Goal: Information Seeking & Learning: Find contact information

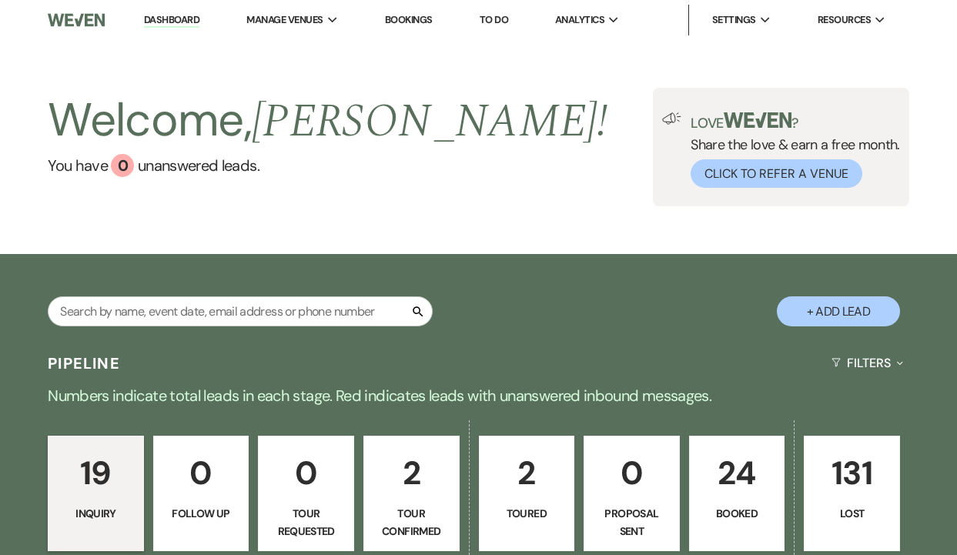
click at [735, 482] on p "24" at bounding box center [737, 473] width 76 height 52
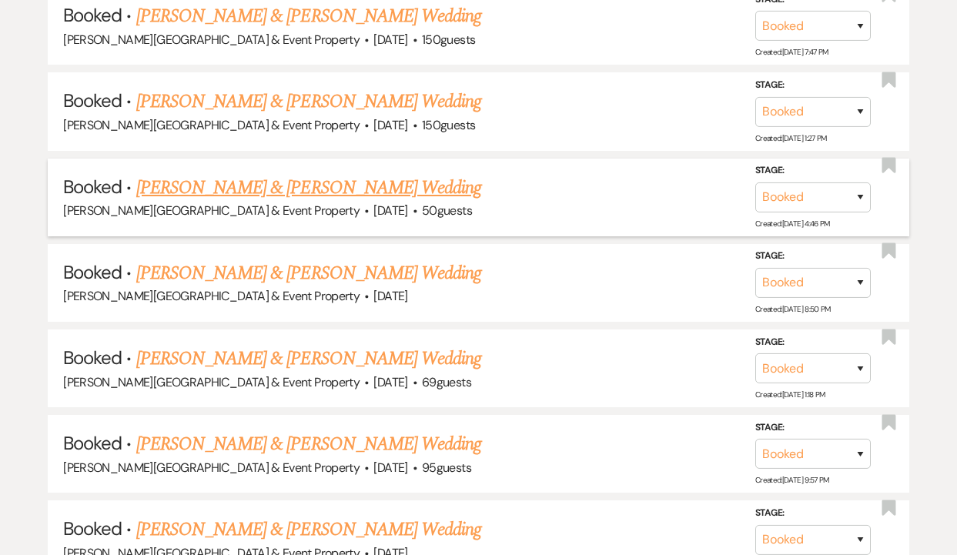
scroll to position [2126, 0]
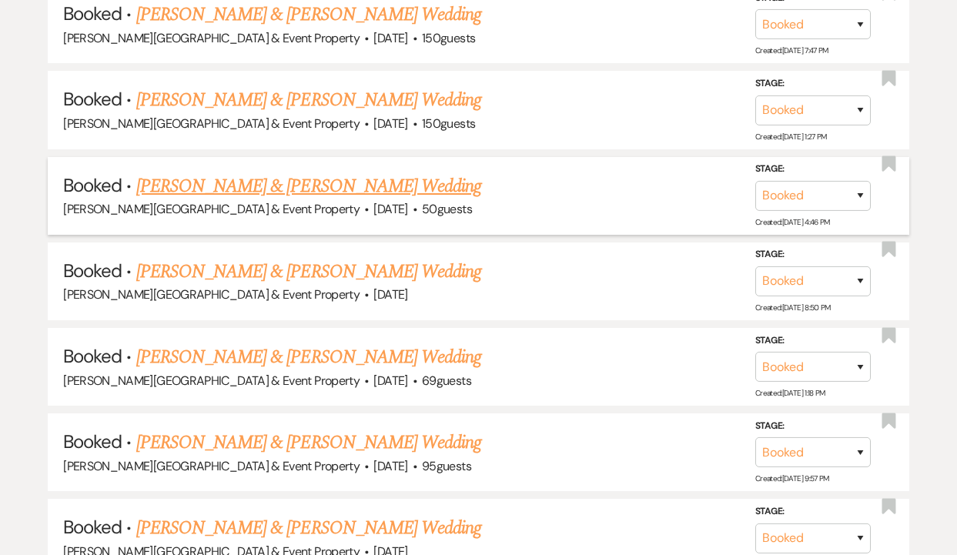
click at [389, 177] on link "[PERSON_NAME] & [PERSON_NAME] Wedding" at bounding box center [308, 186] width 345 height 28
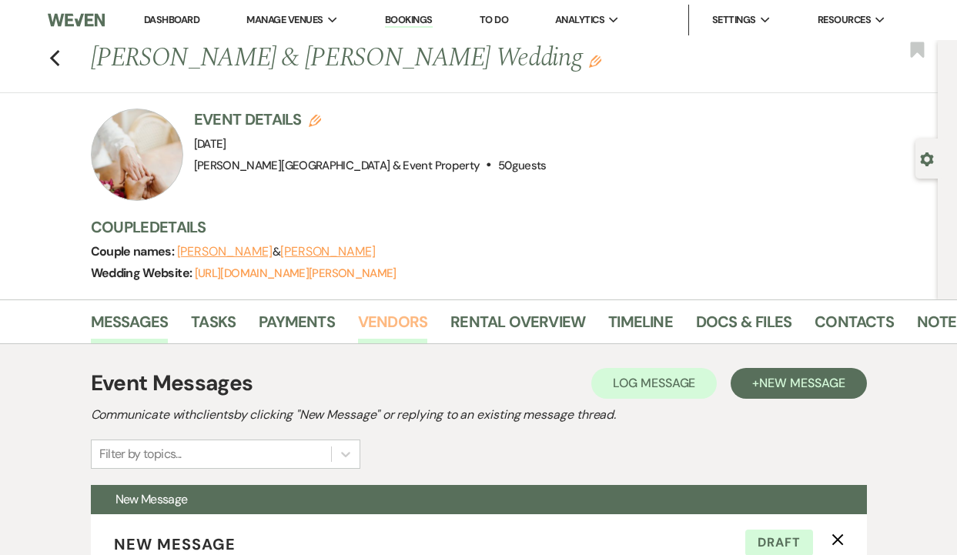
click at [392, 333] on link "Vendors" at bounding box center [392, 326] width 69 height 34
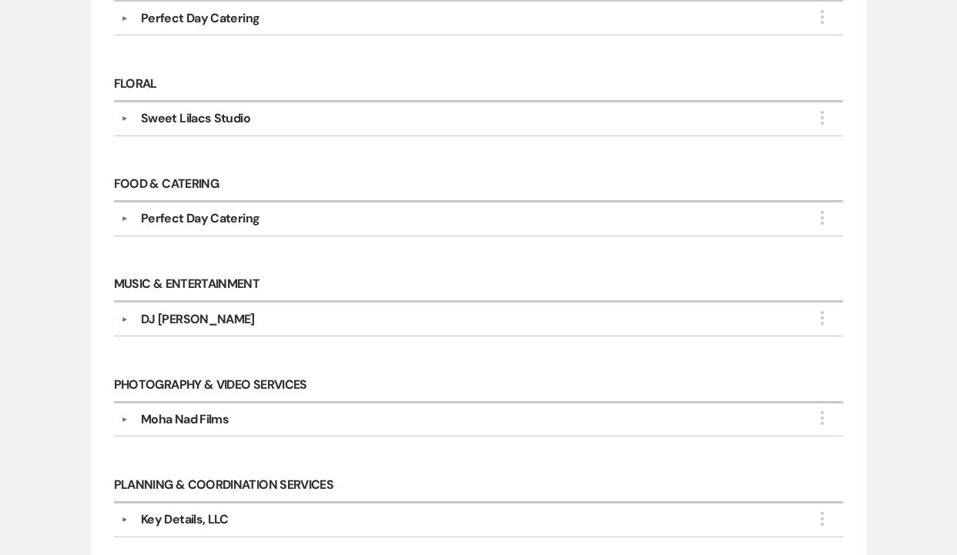
scroll to position [793, 0]
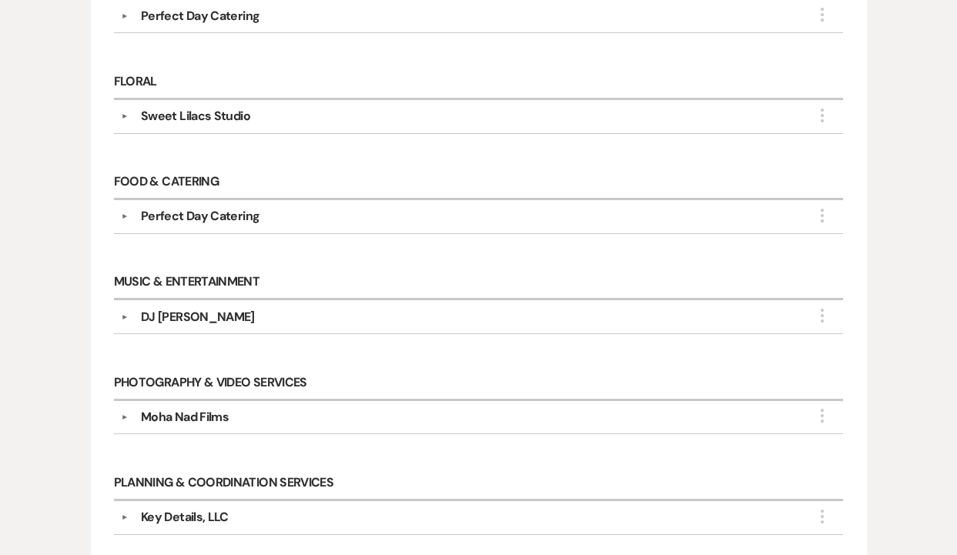
click at [197, 411] on div "Moha Nad Films" at bounding box center [185, 417] width 88 height 18
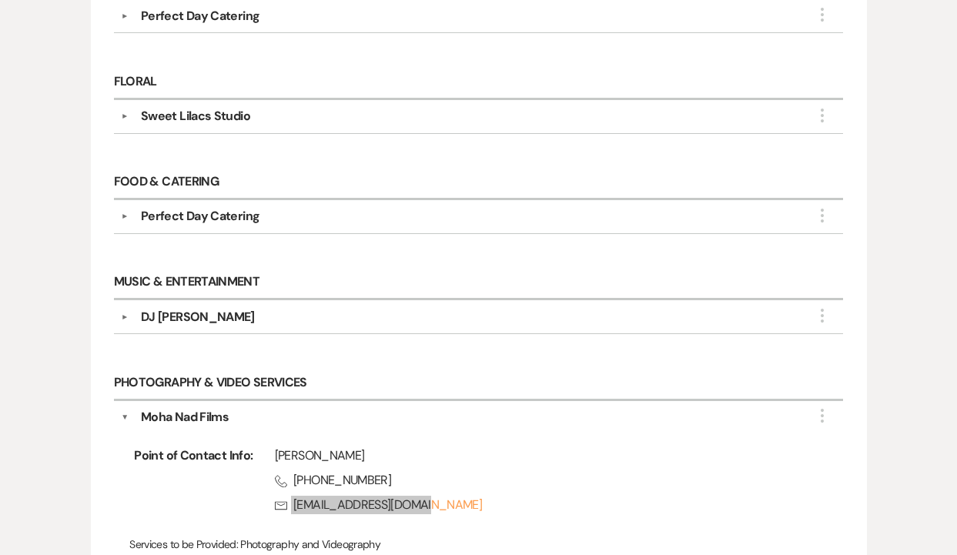
drag, startPoint x: 380, startPoint y: 496, endPoint x: 148, endPoint y: 2, distance: 545.4
click at [0, 0] on div "Messages Tasks Payments Vendors Rental Overview Timeline Docs & Files Contacts …" at bounding box center [478, 176] width 957 height 1339
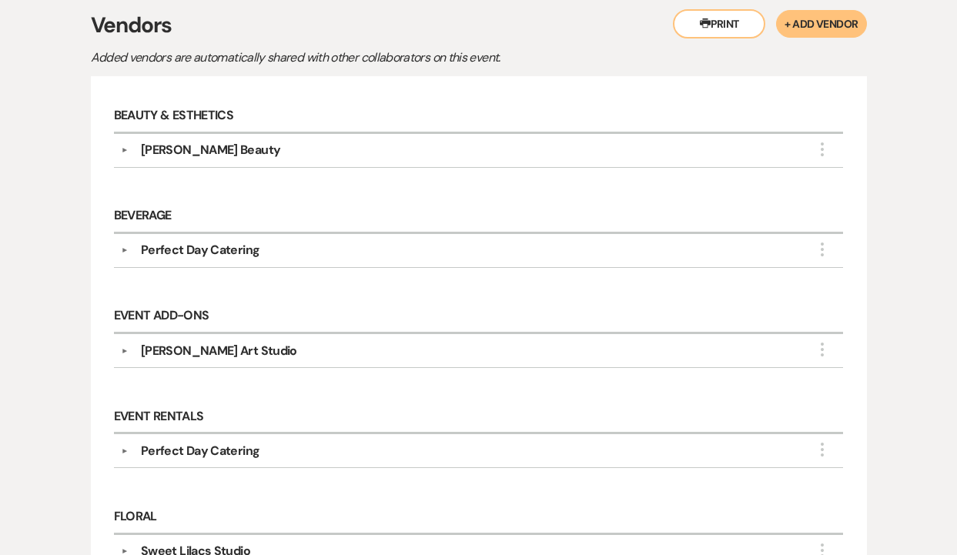
scroll to position [0, 0]
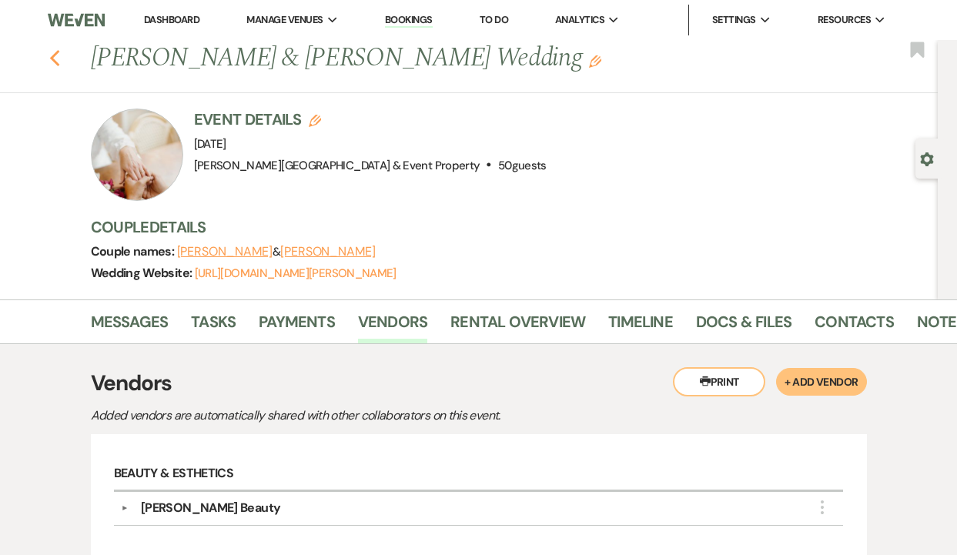
click at [54, 54] on use "button" at bounding box center [54, 58] width 10 height 17
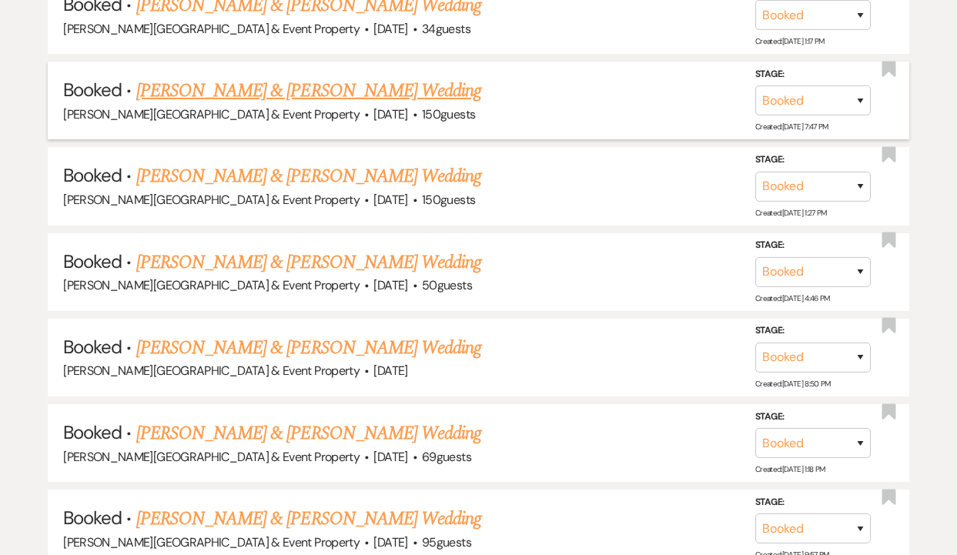
scroll to position [2051, 0]
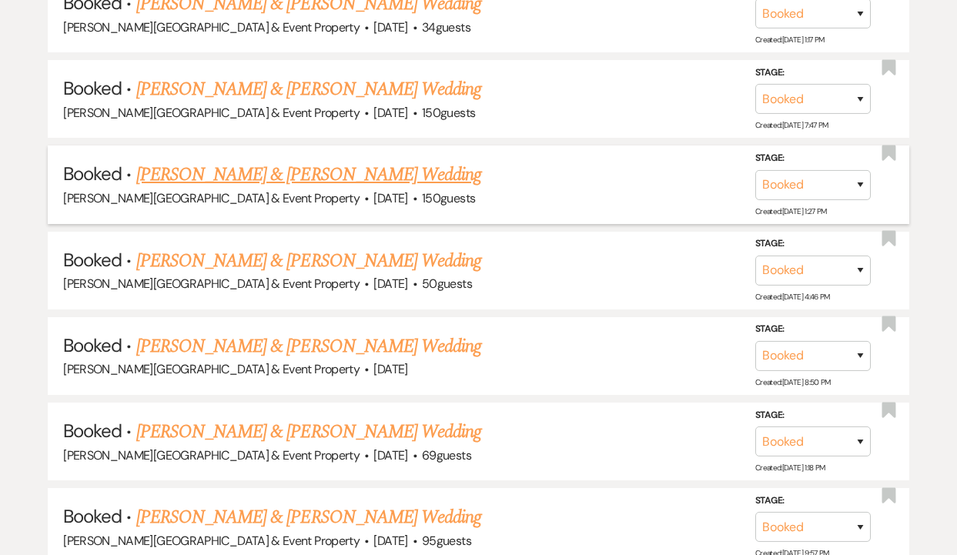
click at [262, 161] on link "[PERSON_NAME] & [PERSON_NAME] Wedding" at bounding box center [308, 175] width 345 height 28
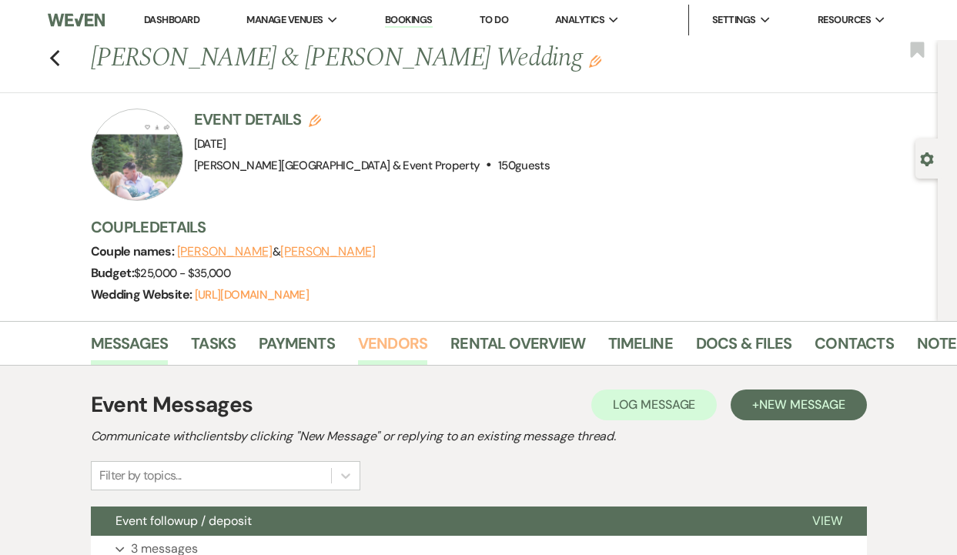
click at [393, 343] on link "Vendors" at bounding box center [392, 348] width 69 height 34
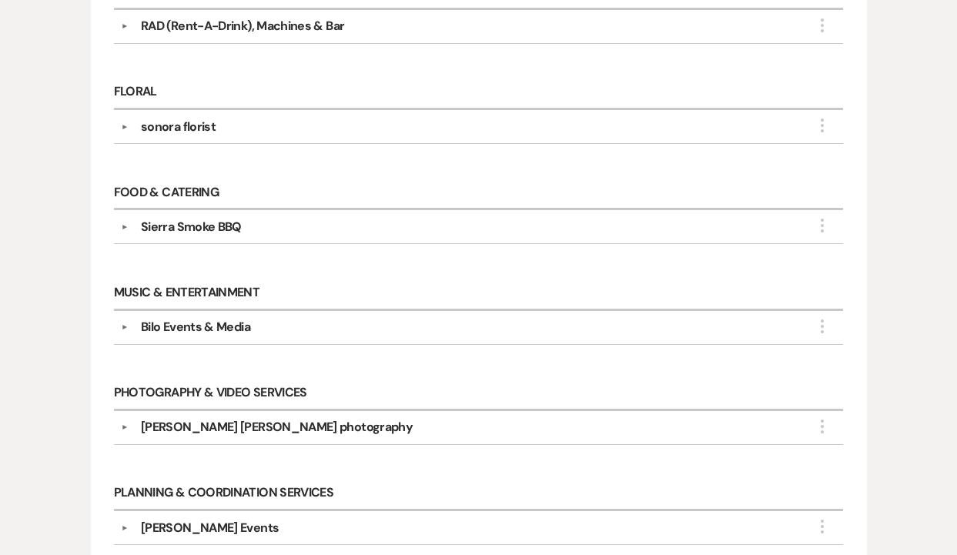
scroll to position [604, 0]
click at [272, 424] on div "[PERSON_NAME] [PERSON_NAME] photography" at bounding box center [277, 426] width 272 height 18
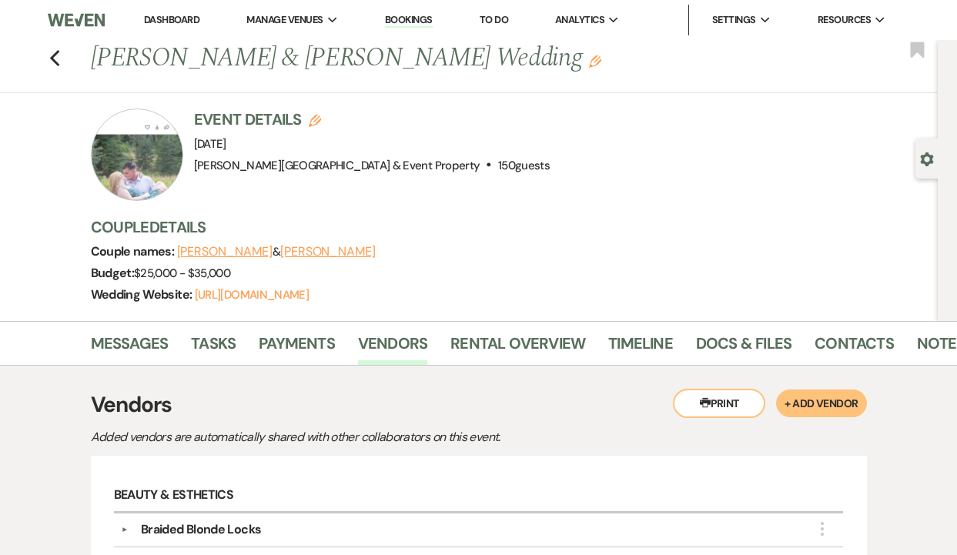
scroll to position [1, 0]
click at [56, 58] on icon "Previous" at bounding box center [55, 57] width 12 height 18
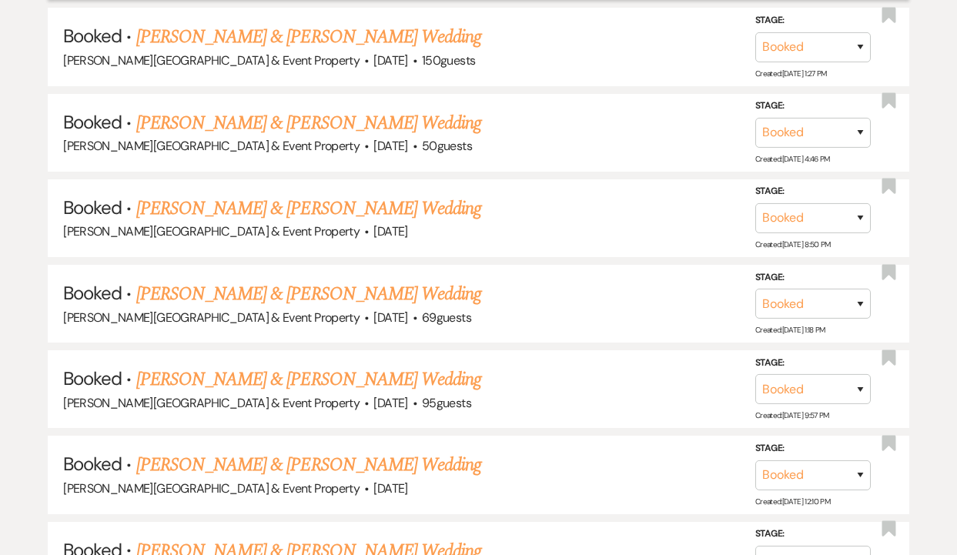
scroll to position [2192, 0]
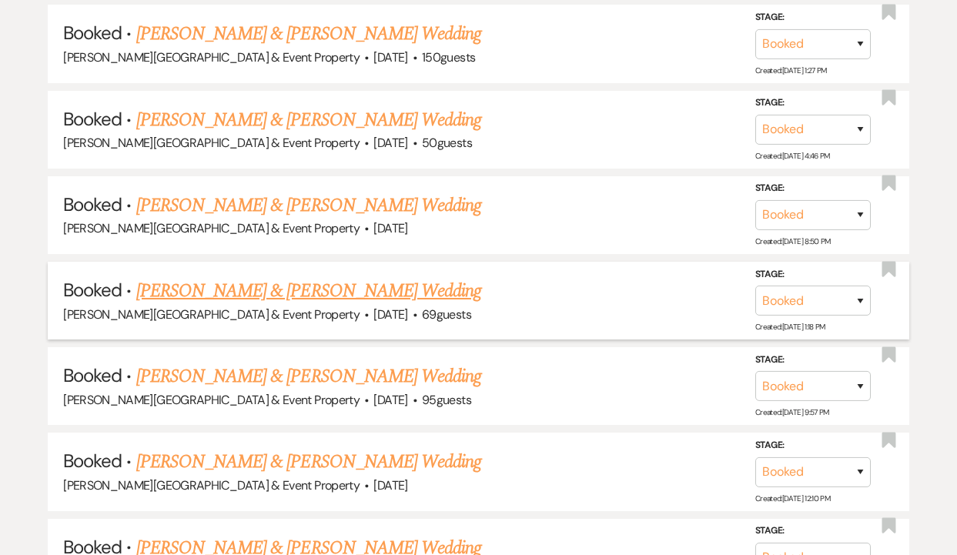
click at [391, 284] on link "[PERSON_NAME] & [PERSON_NAME] Wedding" at bounding box center [308, 291] width 345 height 28
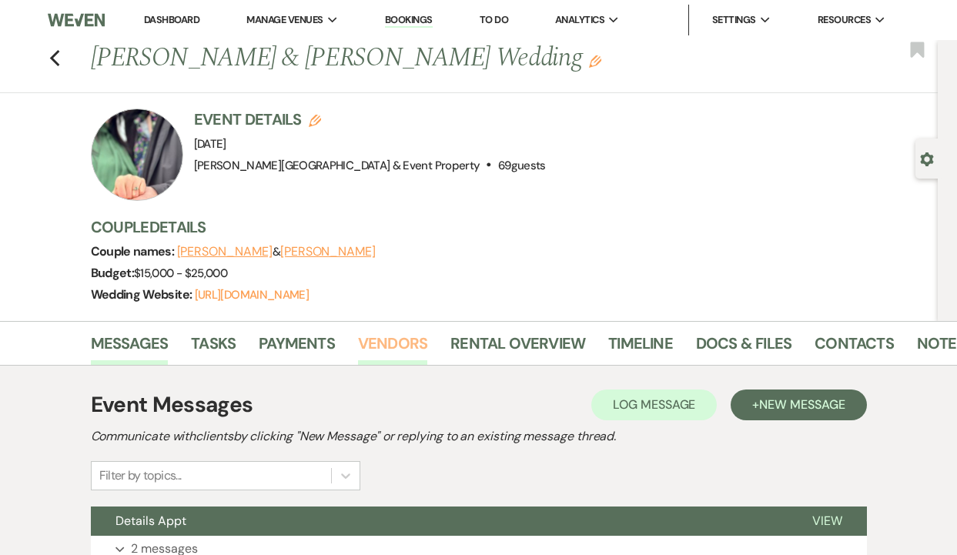
click at [382, 352] on link "Vendors" at bounding box center [392, 348] width 69 height 34
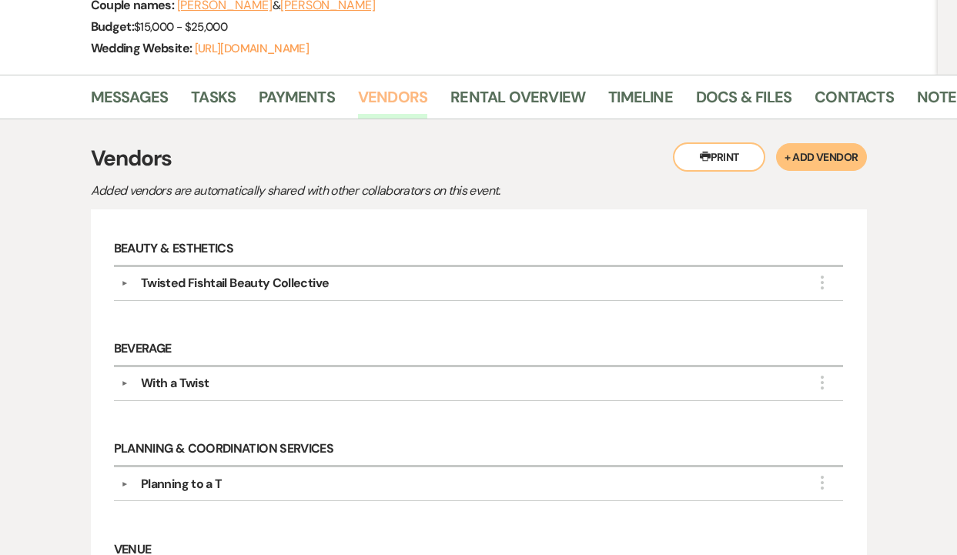
scroll to position [241, 0]
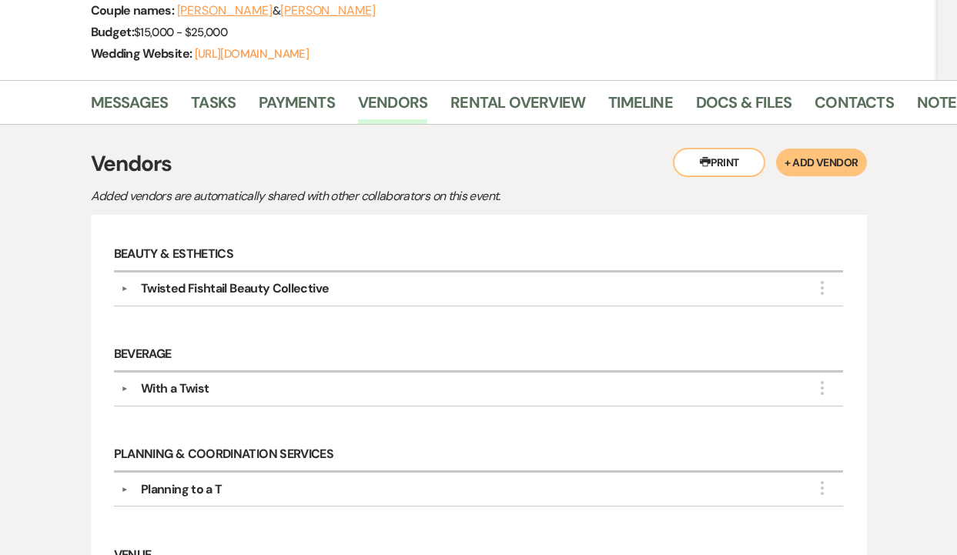
scroll to position [2192, 0]
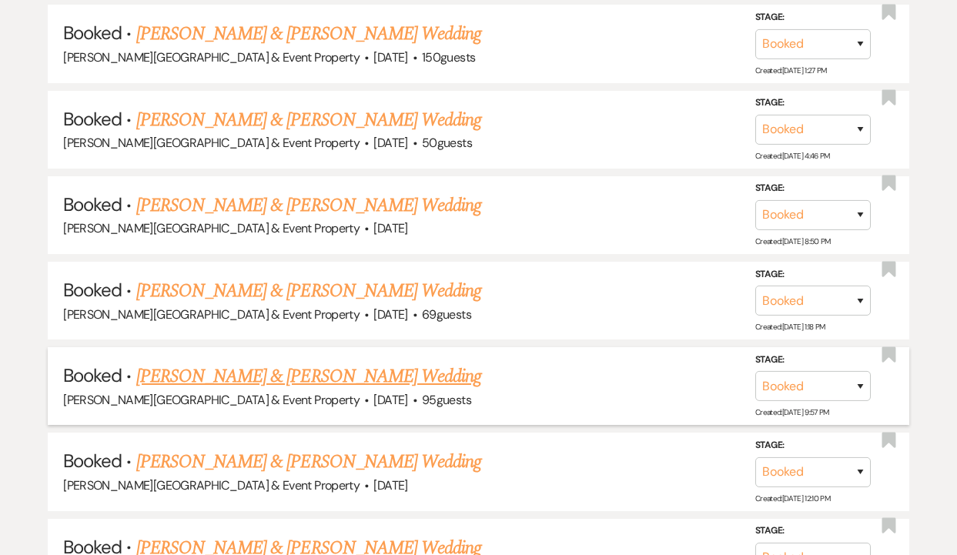
click at [347, 363] on link "[PERSON_NAME] & [PERSON_NAME] Wedding" at bounding box center [308, 377] width 345 height 28
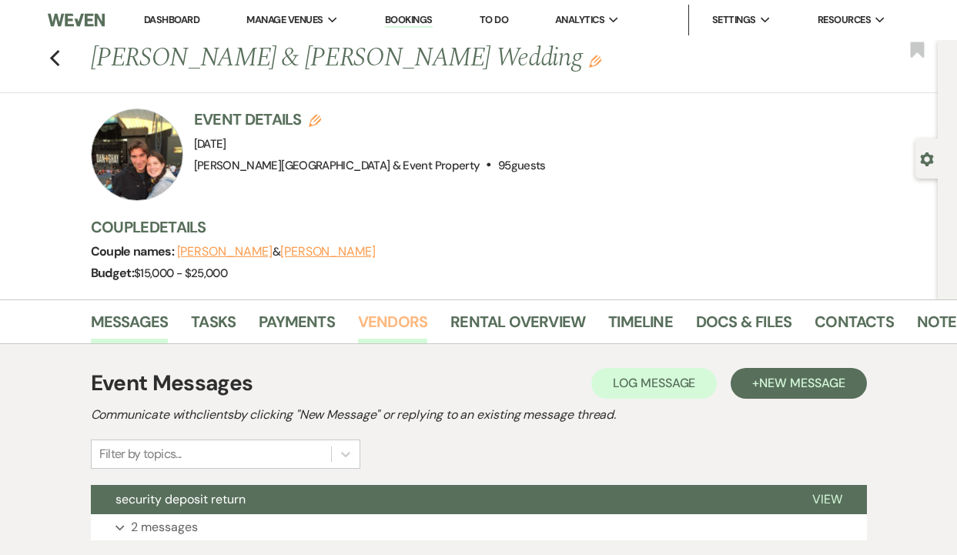
click at [386, 320] on link "Vendors" at bounding box center [392, 326] width 69 height 34
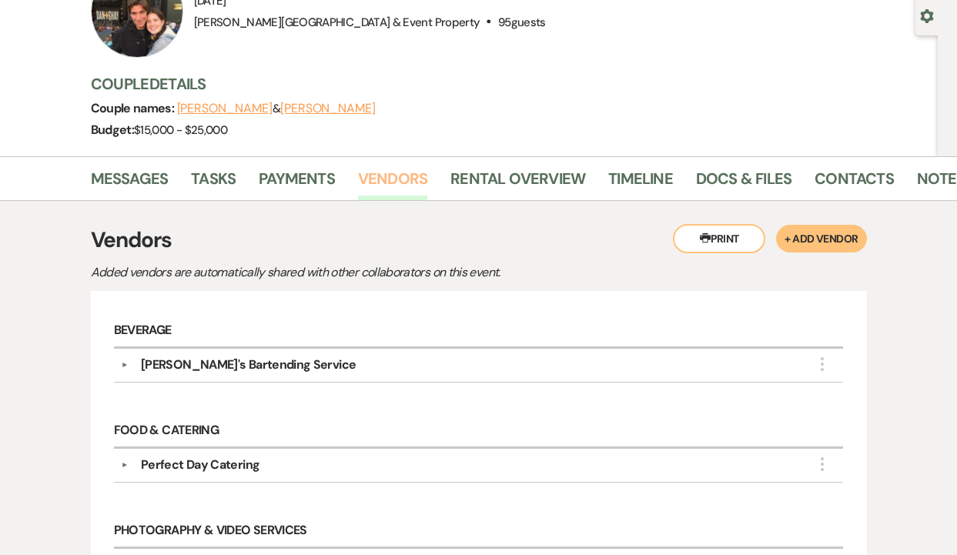
scroll to position [99, 0]
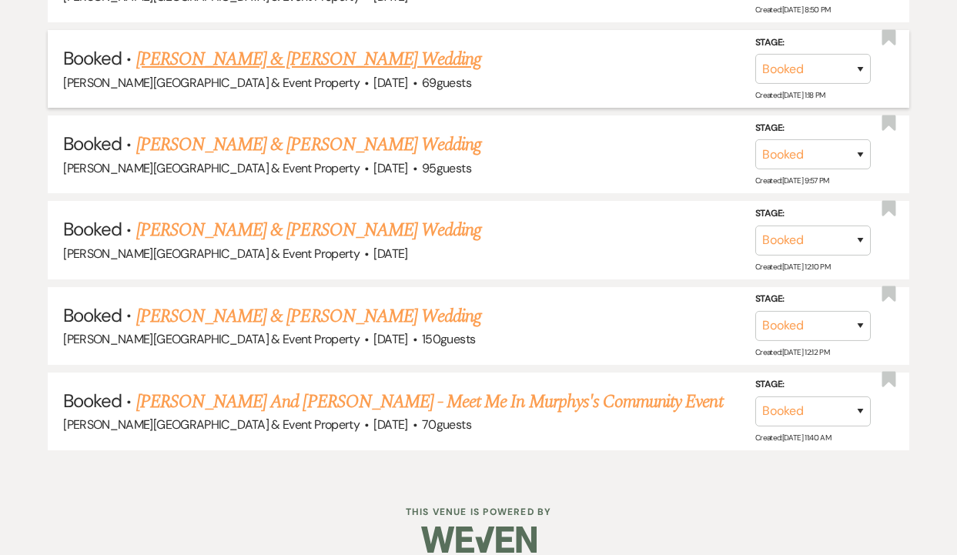
scroll to position [2426, 0]
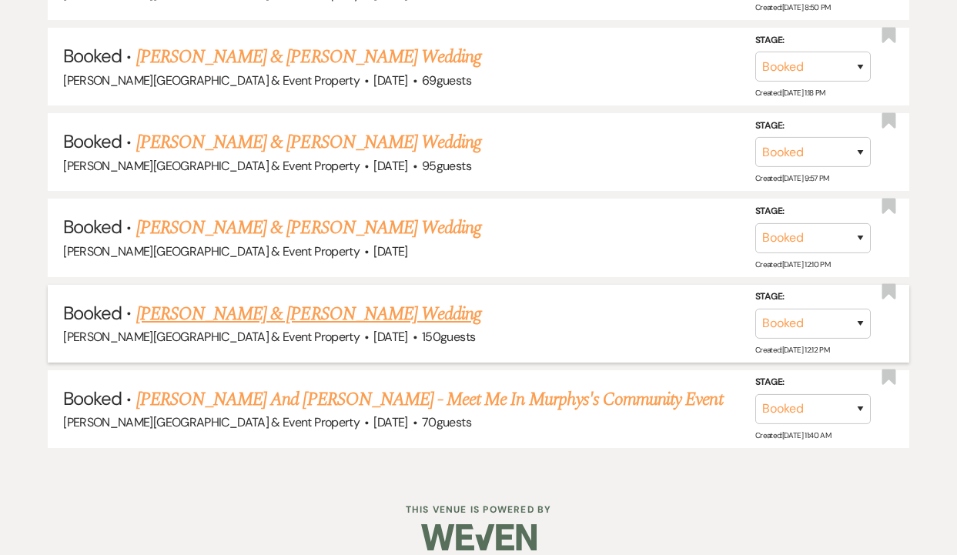
click at [369, 300] on link "[PERSON_NAME] & [PERSON_NAME] Wedding" at bounding box center [308, 314] width 345 height 28
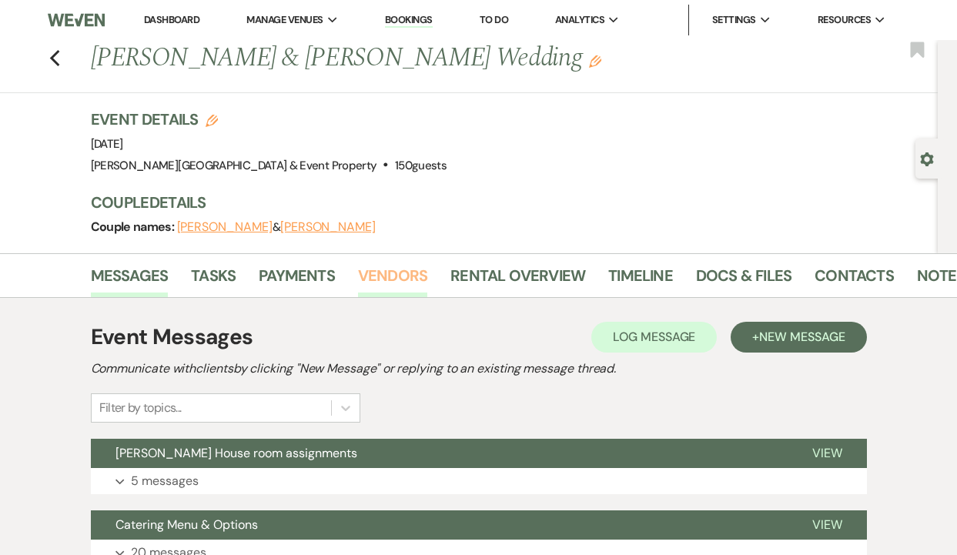
click at [388, 277] on link "Vendors" at bounding box center [392, 280] width 69 height 34
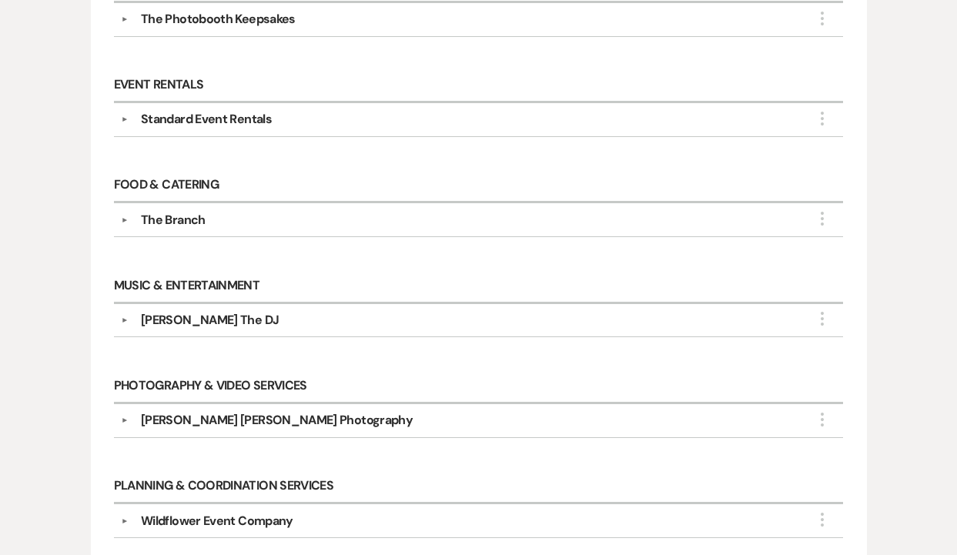
scroll to position [916, 0]
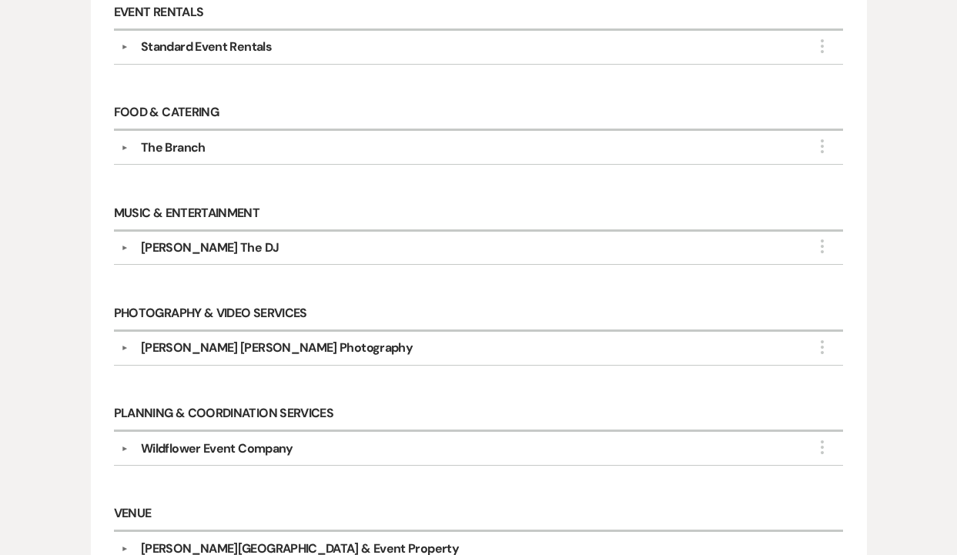
click at [242, 339] on div "[PERSON_NAME] [PERSON_NAME] Photography" at bounding box center [277, 348] width 272 height 18
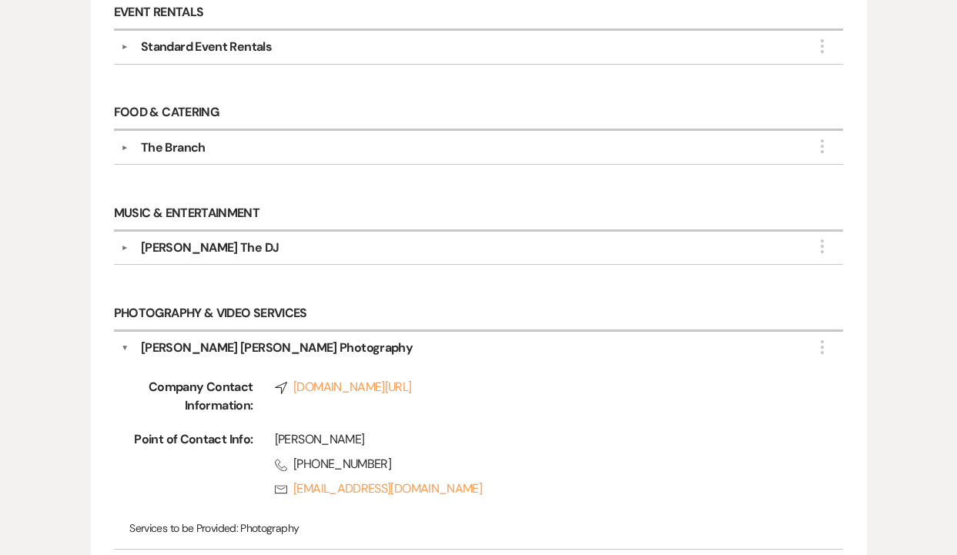
drag, startPoint x: 483, startPoint y: 376, endPoint x: 109, endPoint y: 0, distance: 530.7
click at [0, 0] on div "Messages Tasks Payments Vendors Rental Overview Timeline Docs & Files Contacts …" at bounding box center [478, 83] width 957 height 1492
click at [520, 433] on div "[PERSON_NAME]" at bounding box center [537, 439] width 525 height 18
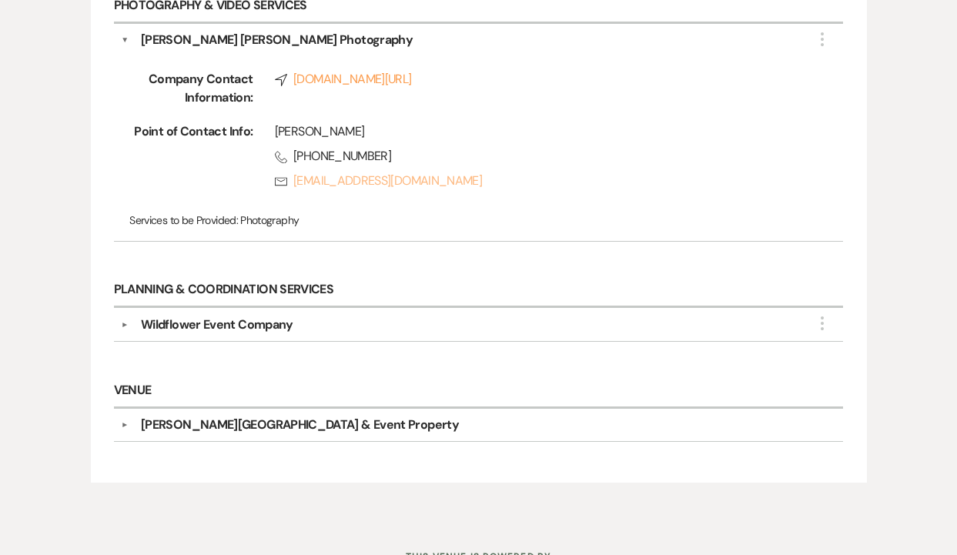
scroll to position [1226, 0]
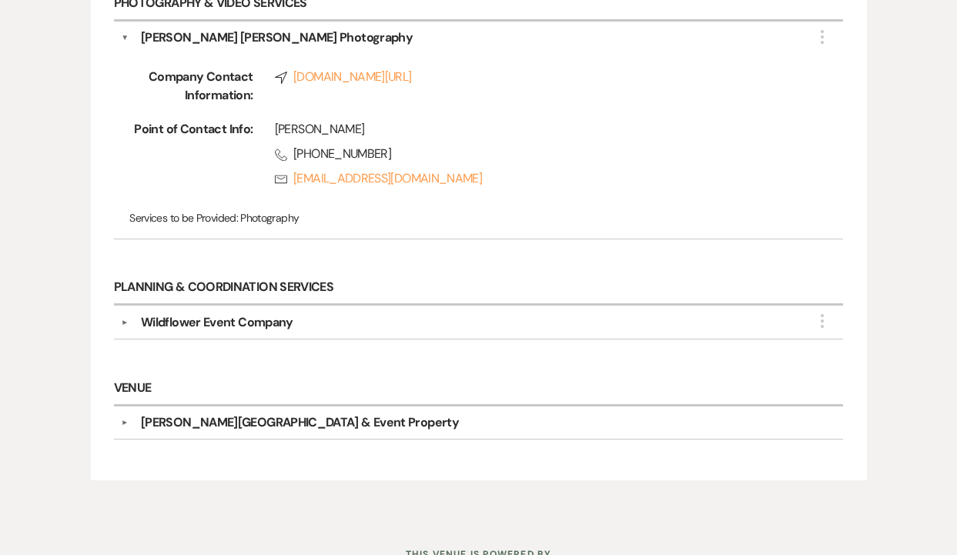
click at [200, 313] on div "Wildflower Event Company" at bounding box center [217, 322] width 152 height 18
